Goal: Task Accomplishment & Management: Manage account settings

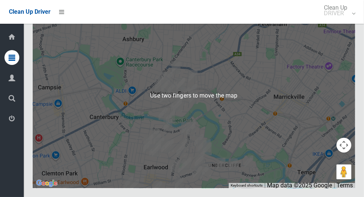
scroll to position [4032, 0]
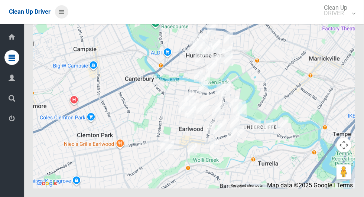
click at [62, 12] on icon at bounding box center [61, 12] width 5 height 13
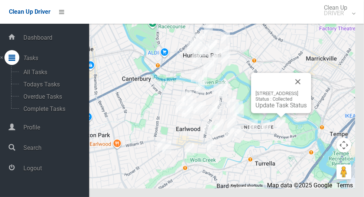
scroll to position [4032, 0]
click at [266, 109] on div "49A Bayview Avenue, EARLWOOD NSW 2206 Status : Collected Update Task Status" at bounding box center [280, 100] width 51 height 18
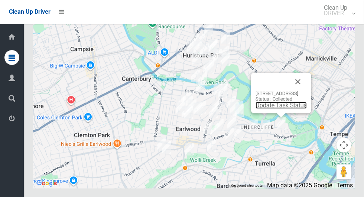
click at [270, 109] on link "Update Task Status" at bounding box center [280, 105] width 51 height 7
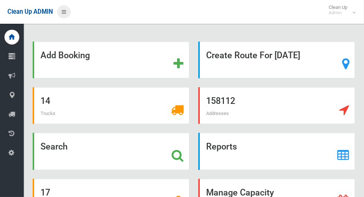
click at [66, 12] on icon at bounding box center [64, 12] width 4 height 13
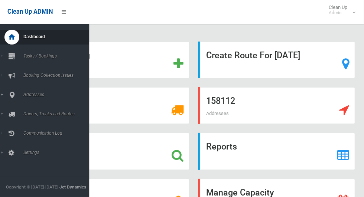
click at [270, 10] on div "Clean Up ADMIN Clean Up Admin Logout" at bounding box center [182, 12] width 364 height 24
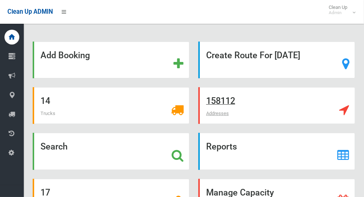
click at [346, 109] on icon at bounding box center [344, 110] width 10 height 13
click at [9, 95] on icon at bounding box center [12, 95] width 7 height 15
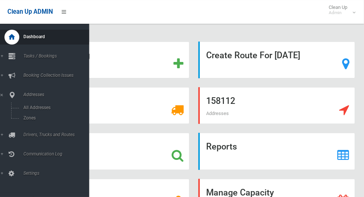
click at [8, 36] on icon at bounding box center [12, 37] width 8 height 15
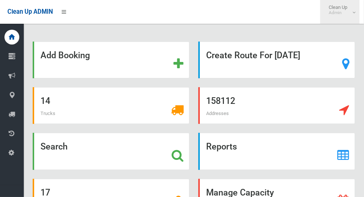
click at [347, 9] on span "Clean Up Admin" at bounding box center [340, 9] width 30 height 11
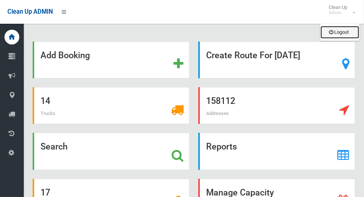
click at [343, 31] on link "Logout" at bounding box center [339, 32] width 39 height 13
